Goal: Task Accomplishment & Management: Complete application form

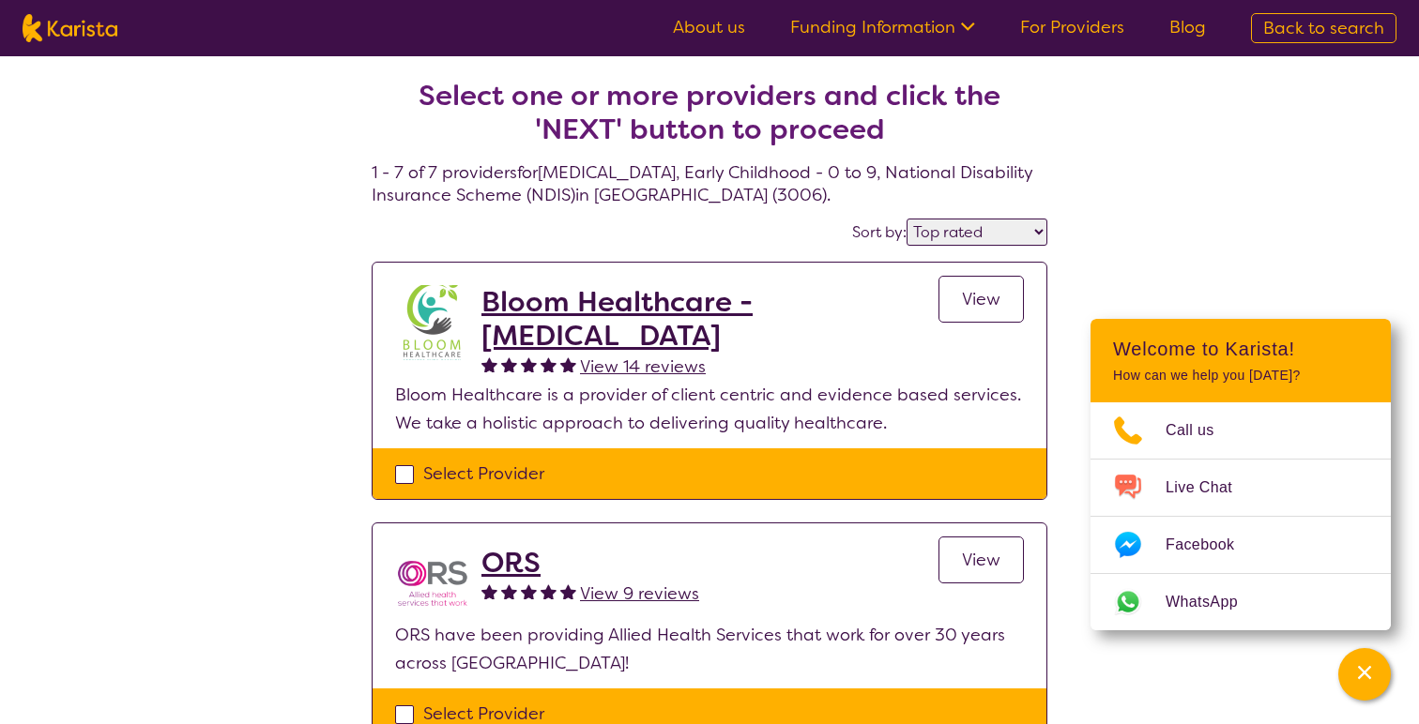
select select "by_score"
select select "[MEDICAL_DATA]"
select select "EC"
select select "NDIS"
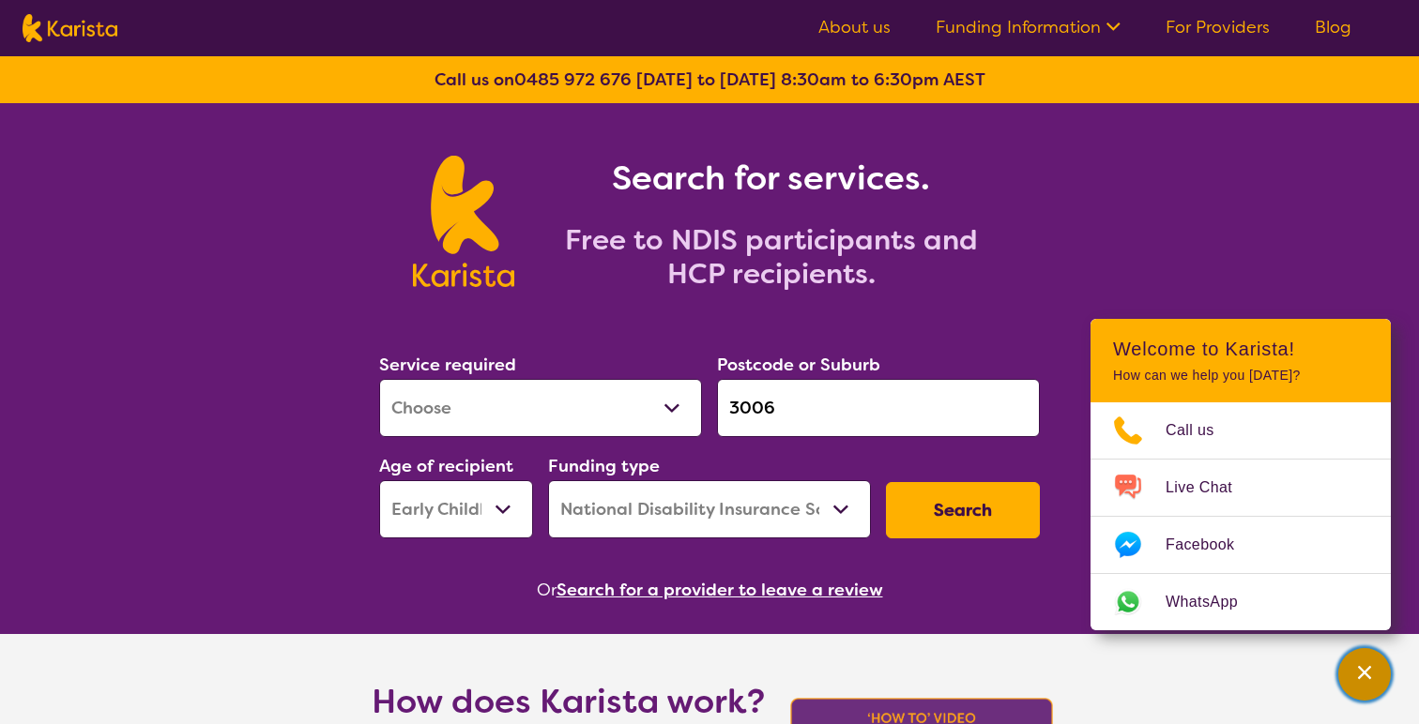
click at [1361, 659] on div "Channel Menu" at bounding box center [1365, 674] width 38 height 41
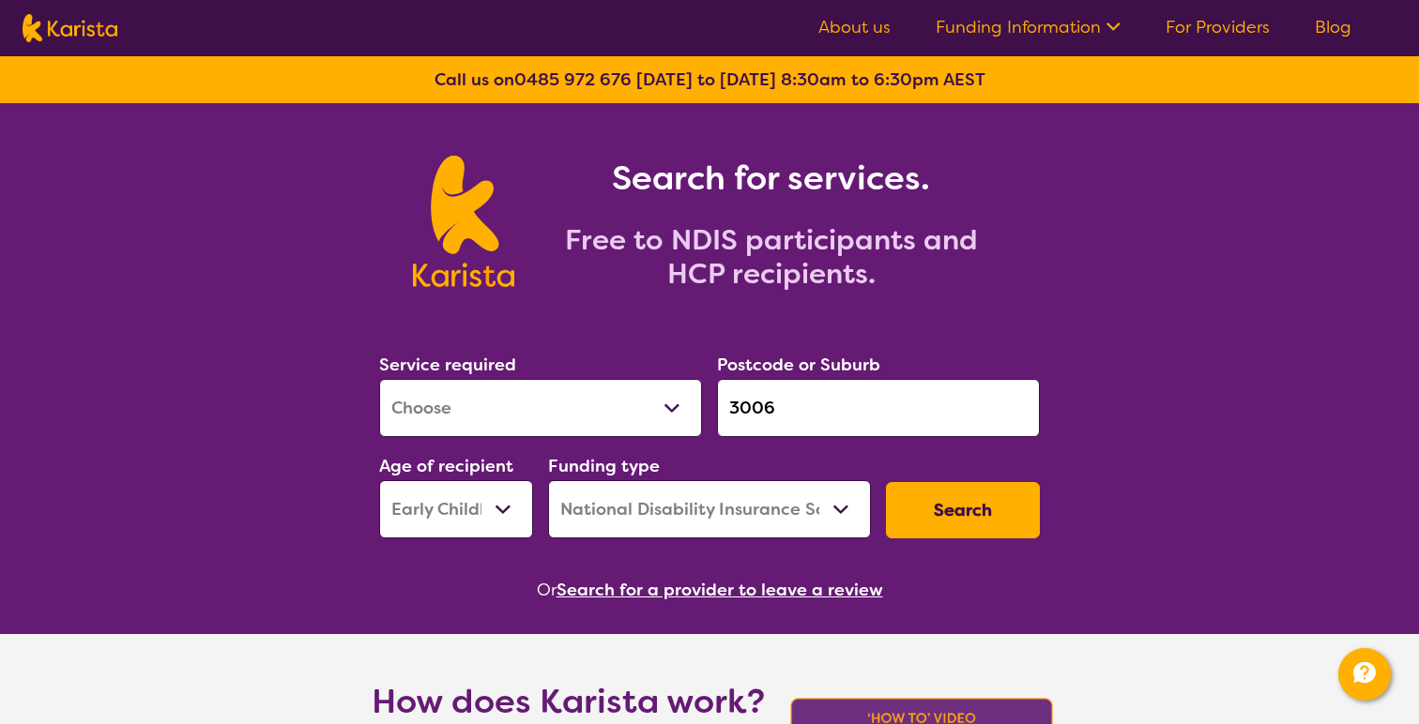
click at [944, 513] on button "Search" at bounding box center [963, 510] width 154 height 56
select select "by_score"
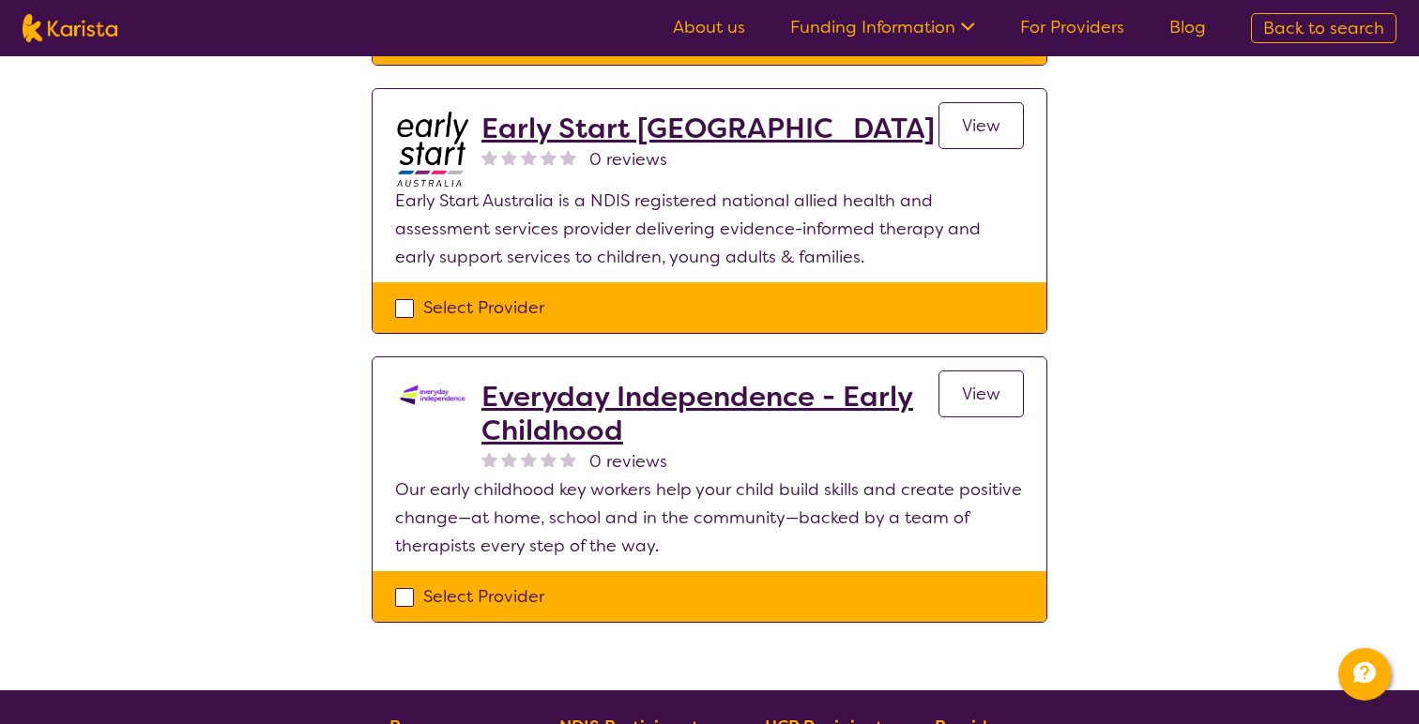
scroll to position [1490, 0]
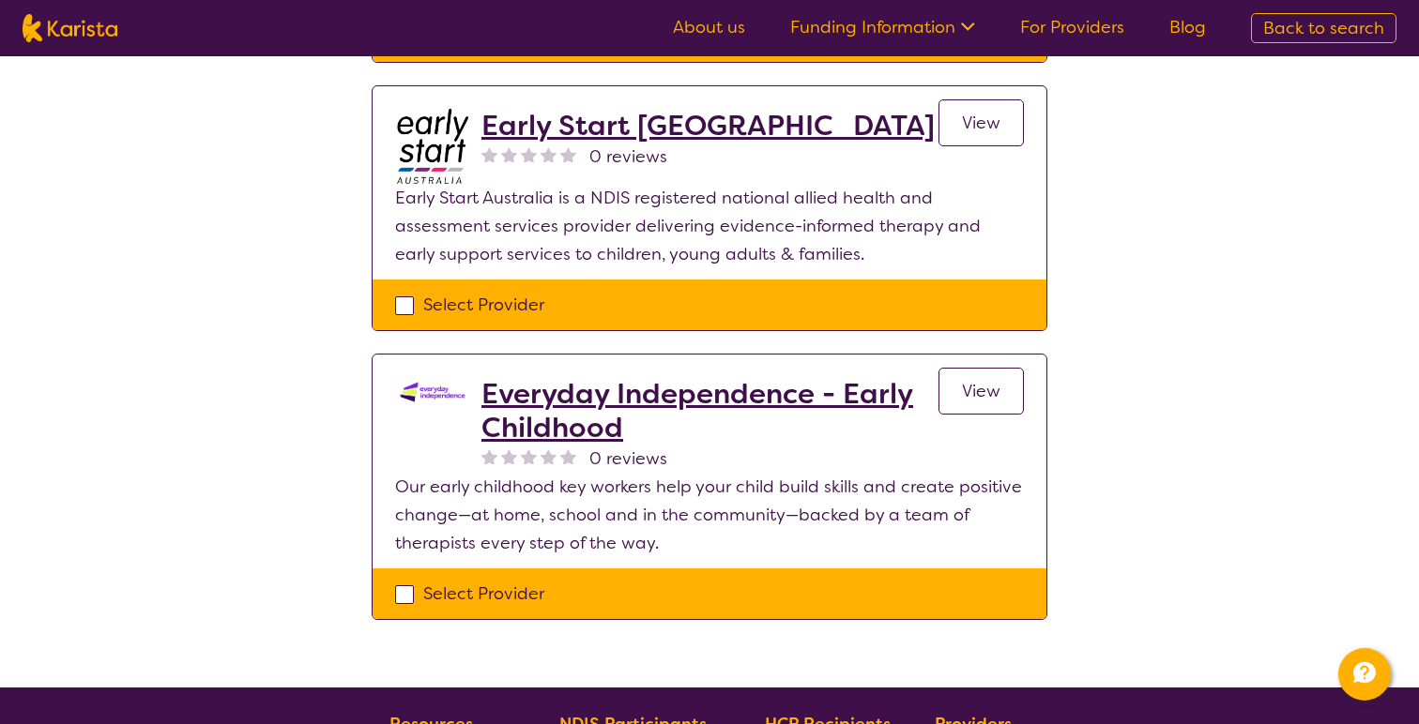
click at [986, 380] on span "View" at bounding box center [981, 391] width 38 height 23
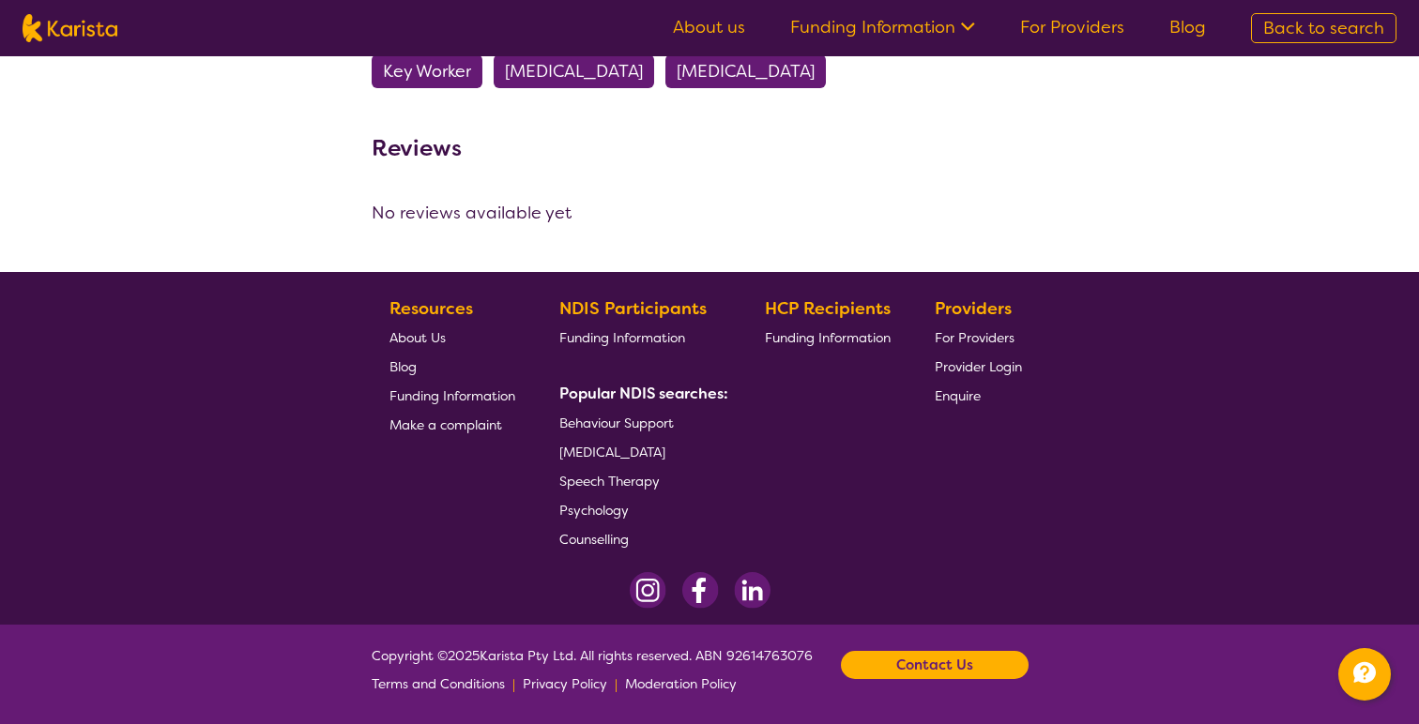
select select "by_score"
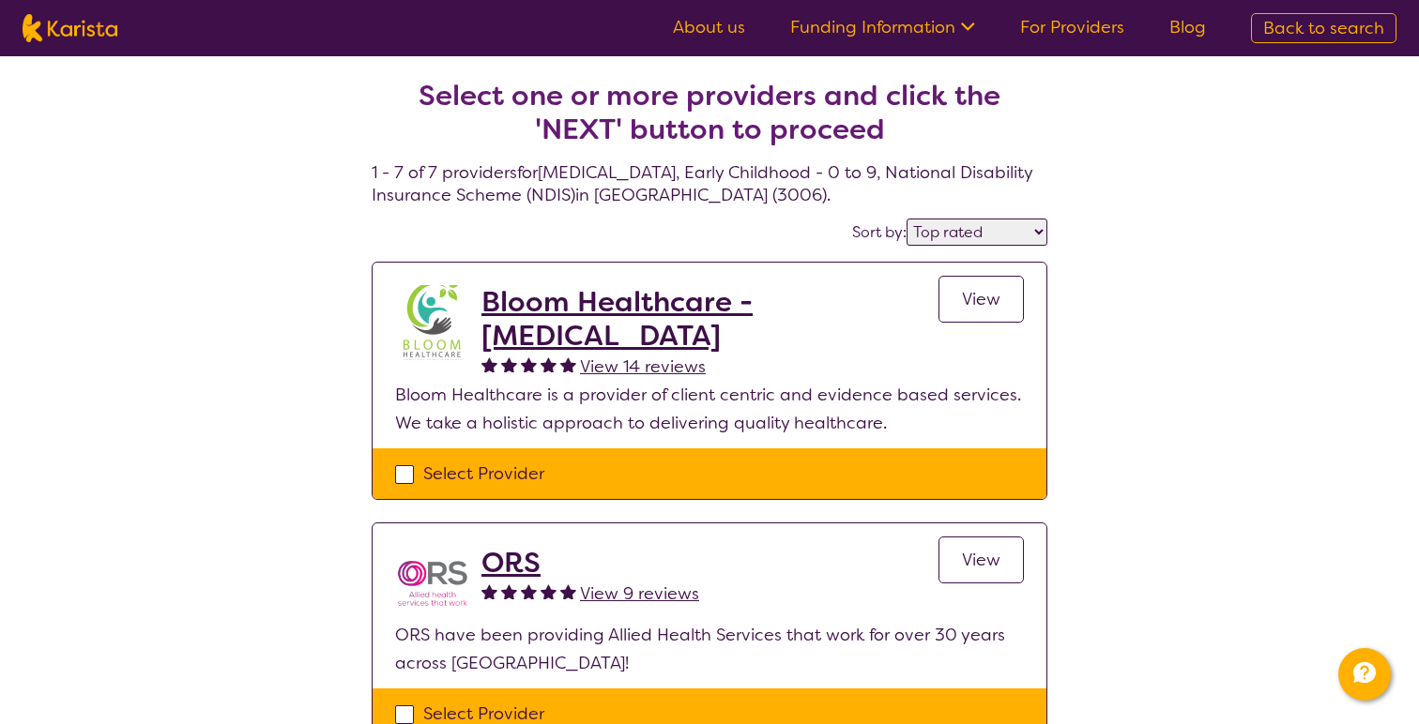
click at [399, 472] on div "Select Provider" at bounding box center [709, 474] width 629 height 28
checkbox input "true"
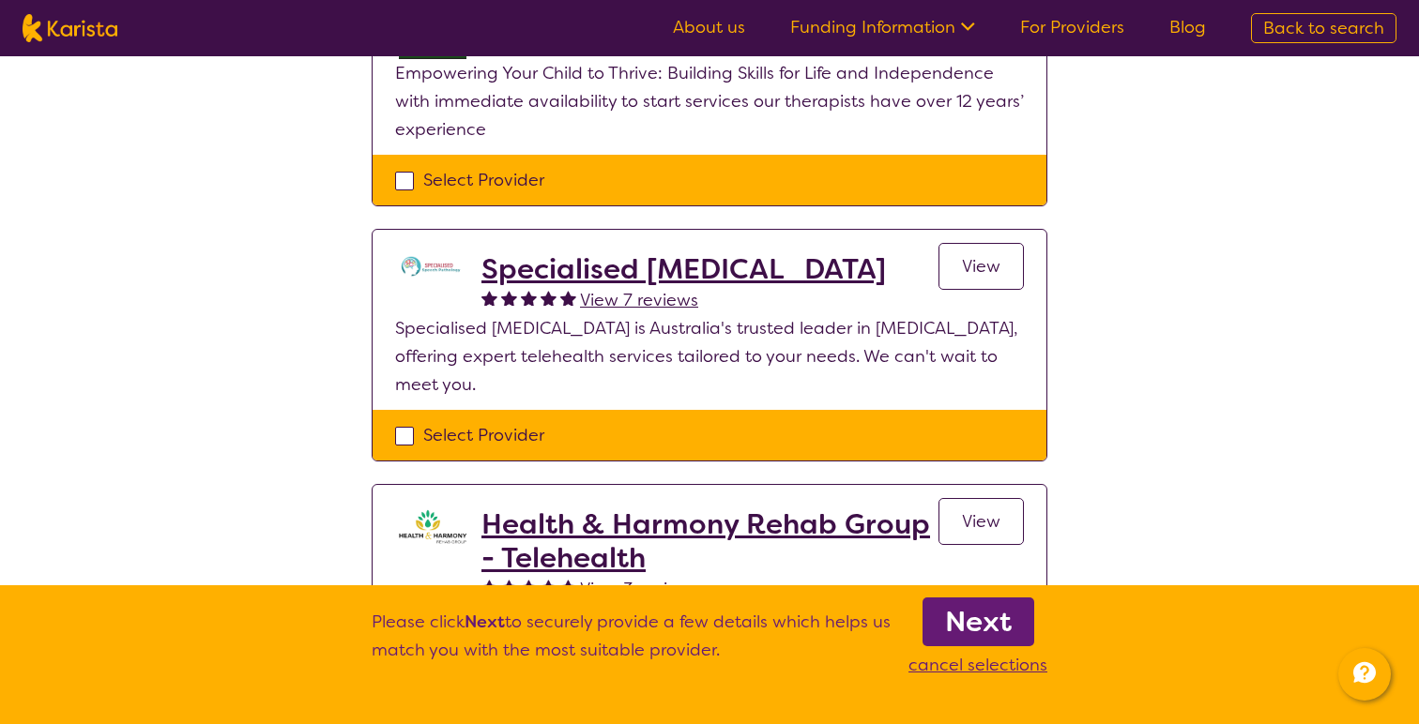
scroll to position [791, 0]
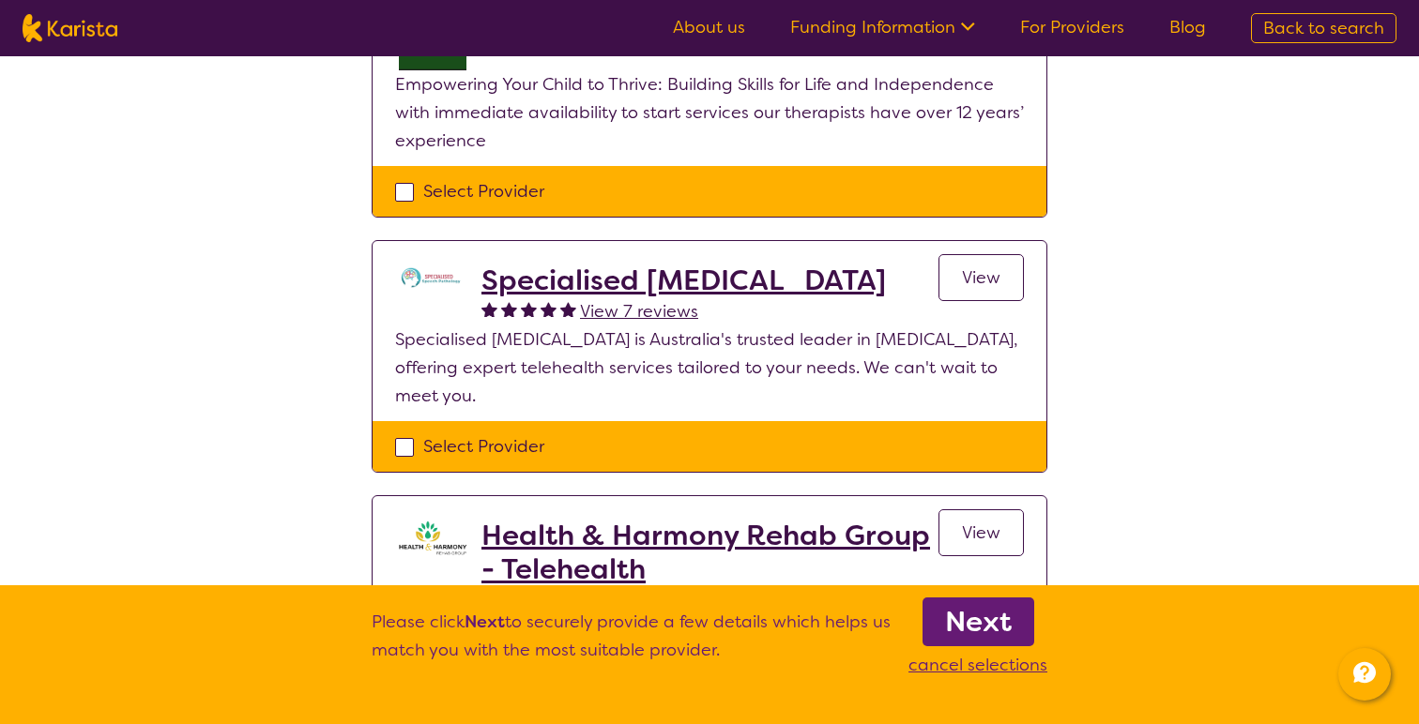
click at [413, 457] on div "Select Provider" at bounding box center [709, 447] width 629 height 28
checkbox input "true"
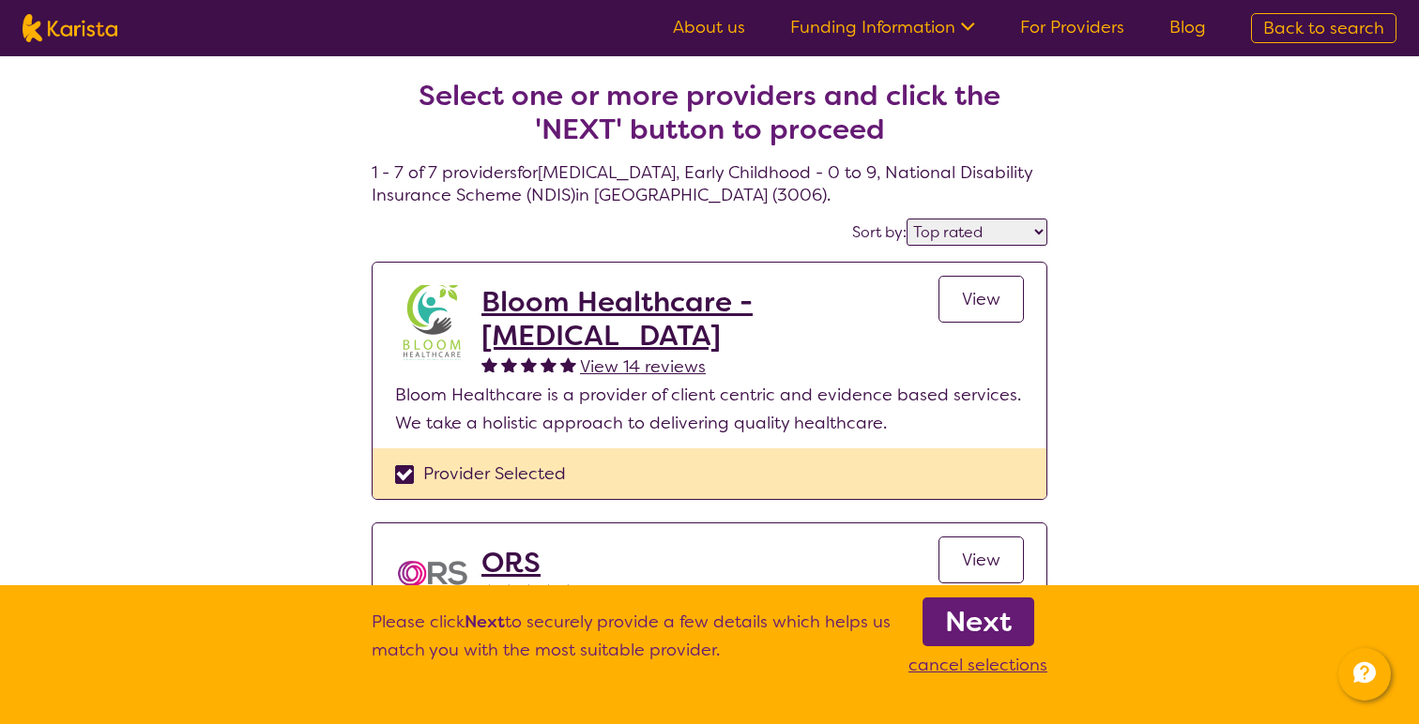
click at [1018, 629] on link "Next" at bounding box center [978, 622] width 112 height 49
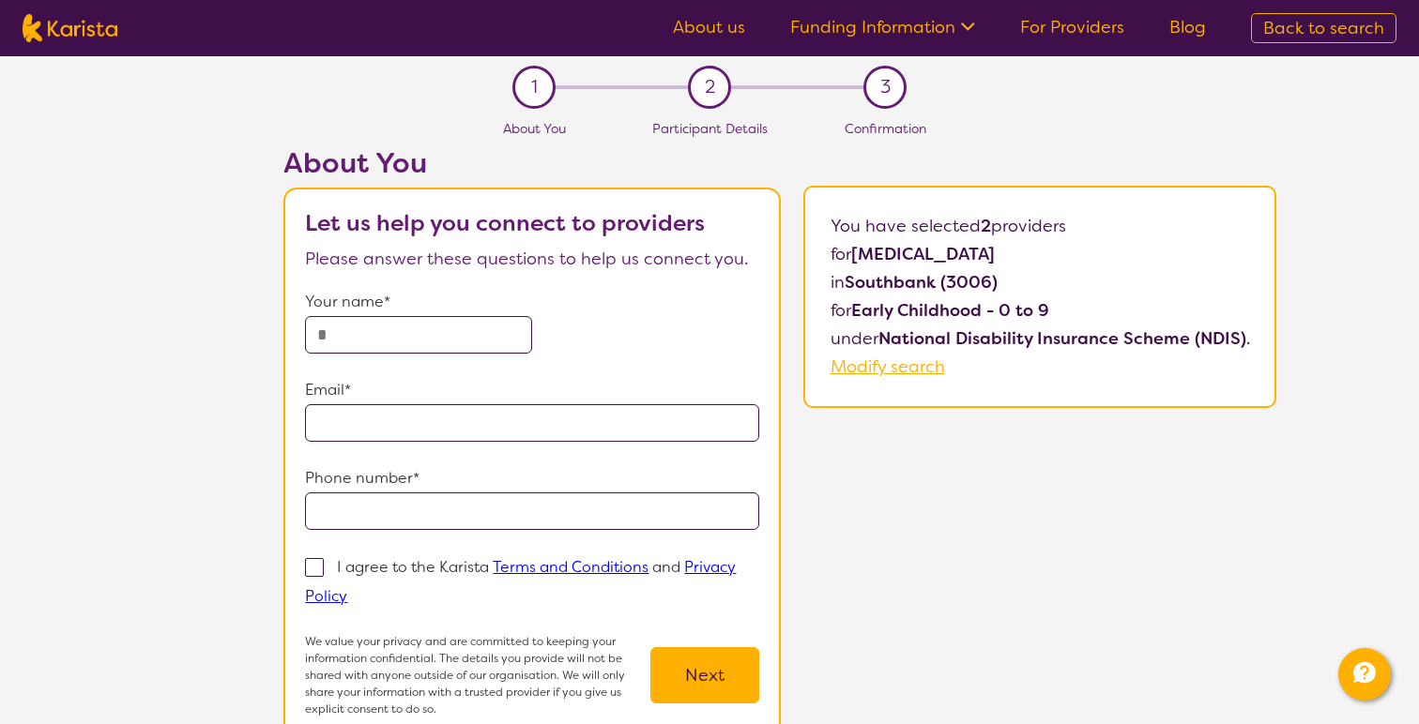
select select "by_score"
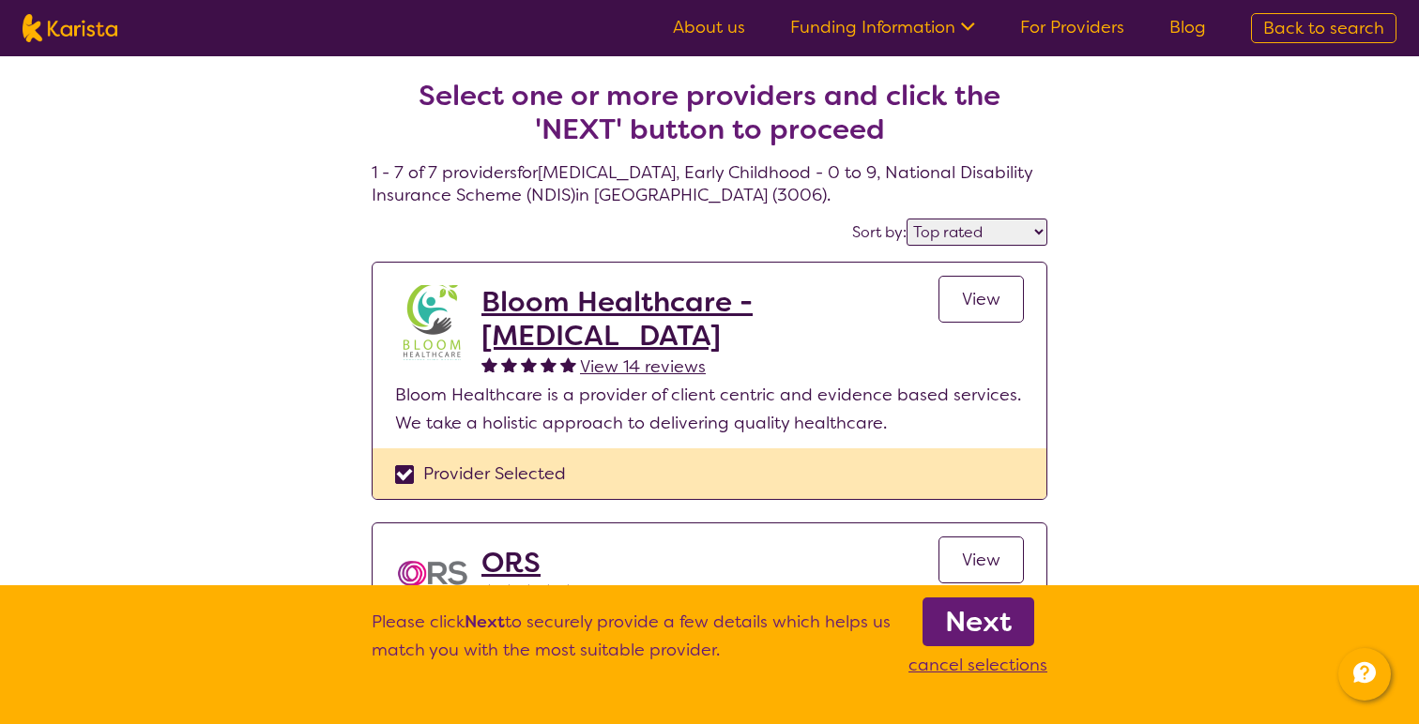
select select "[MEDICAL_DATA]"
select select "EC"
select select "NDIS"
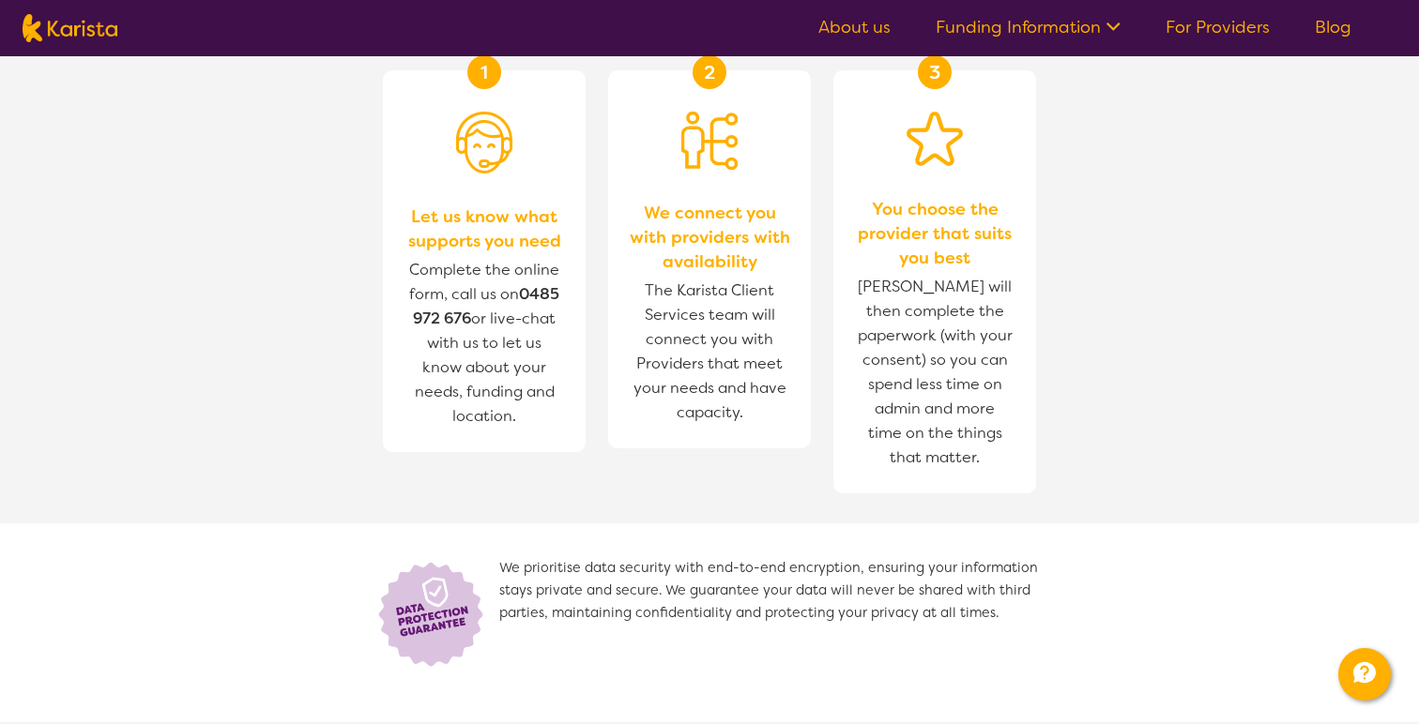
scroll to position [847, 0]
